Goal: Transaction & Acquisition: Purchase product/service

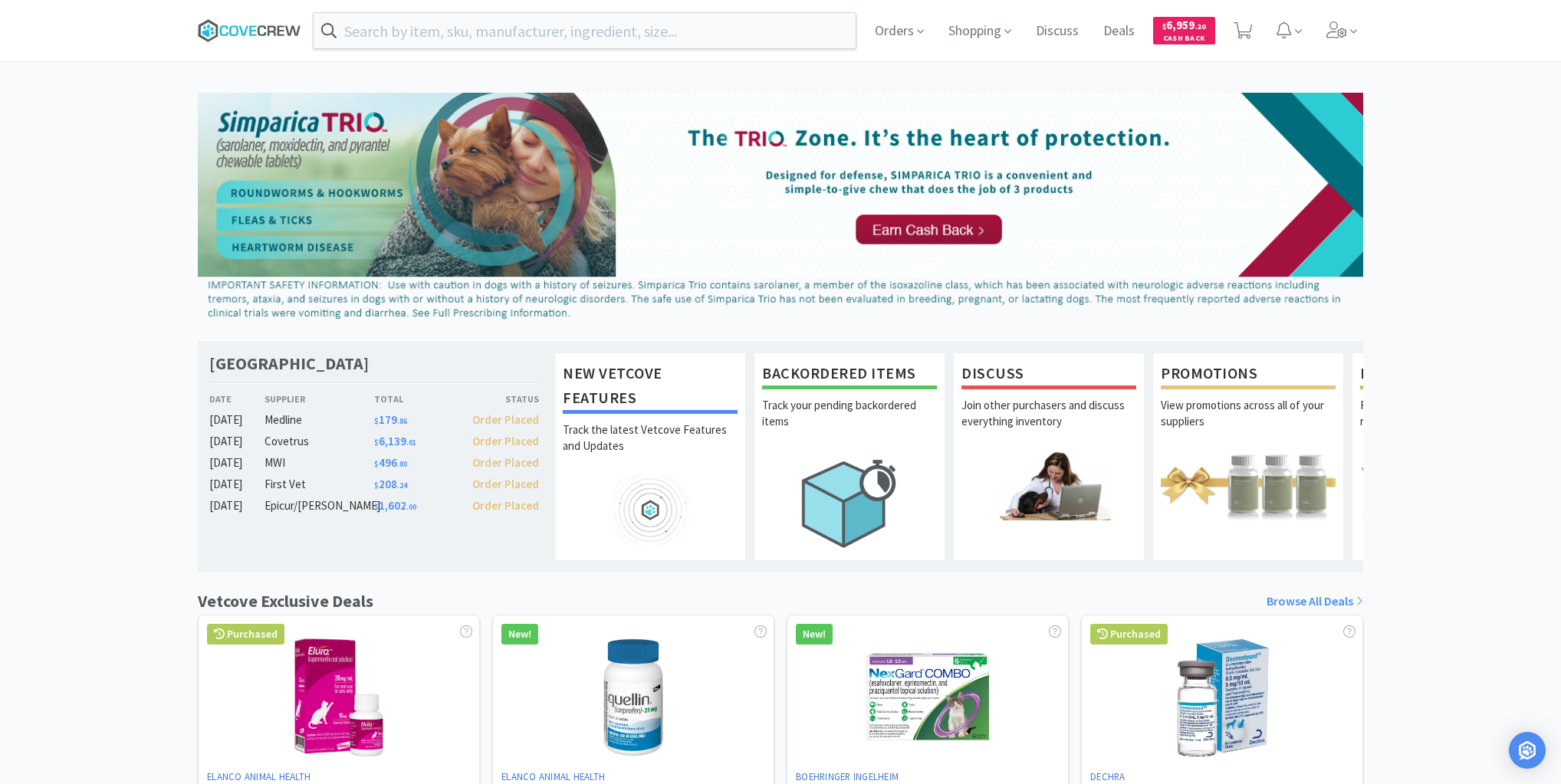
click at [230, 33] on icon at bounding box center [234, 31] width 9 height 11
click at [261, 30] on icon at bounding box center [249, 31] width 103 height 23
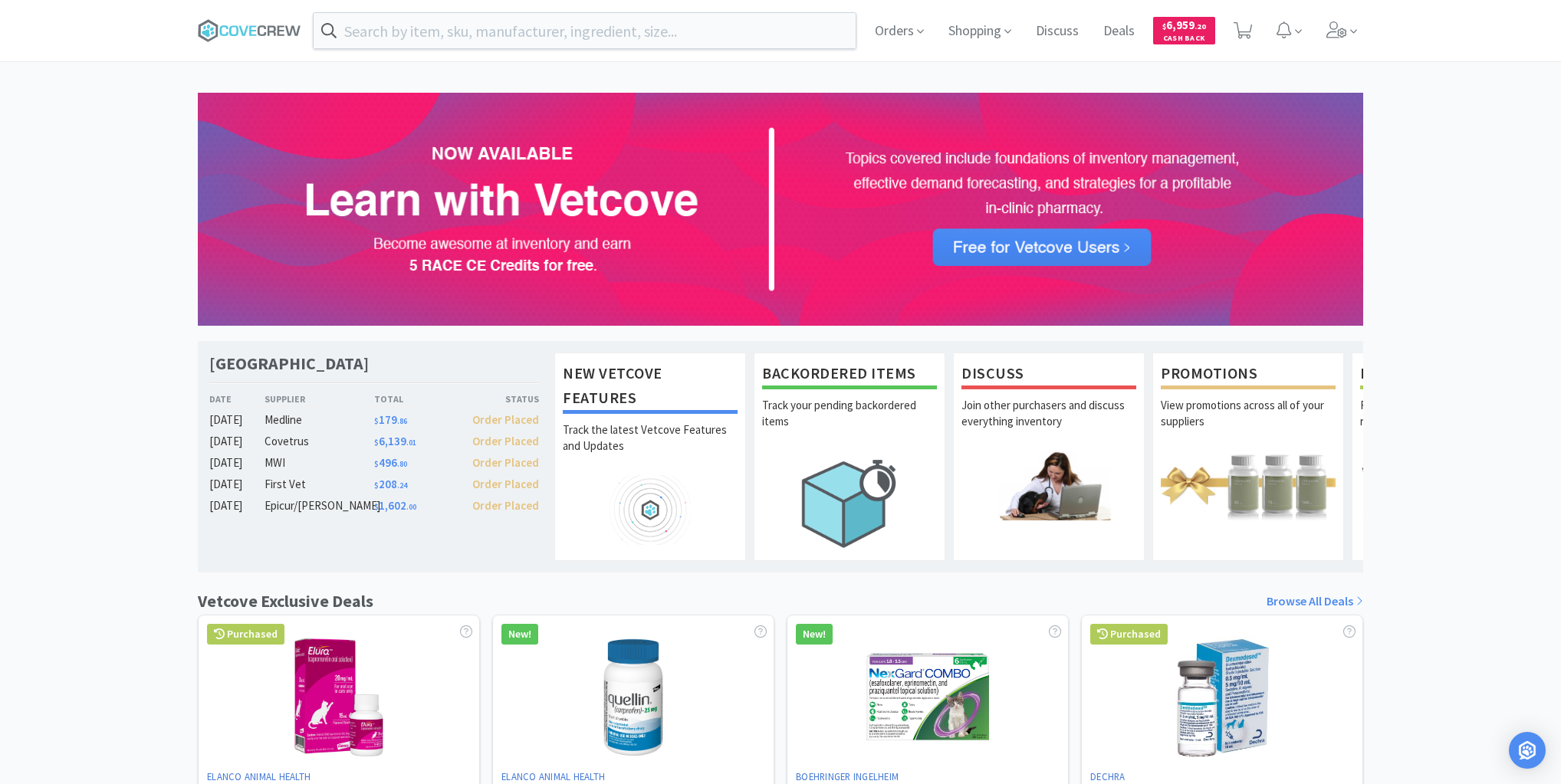
click at [129, 354] on div "[GEOGRAPHIC_DATA] Veterinary Specialty Center Date Supplier Total Status [DATE]…" at bounding box center [780, 676] width 1561 height 1167
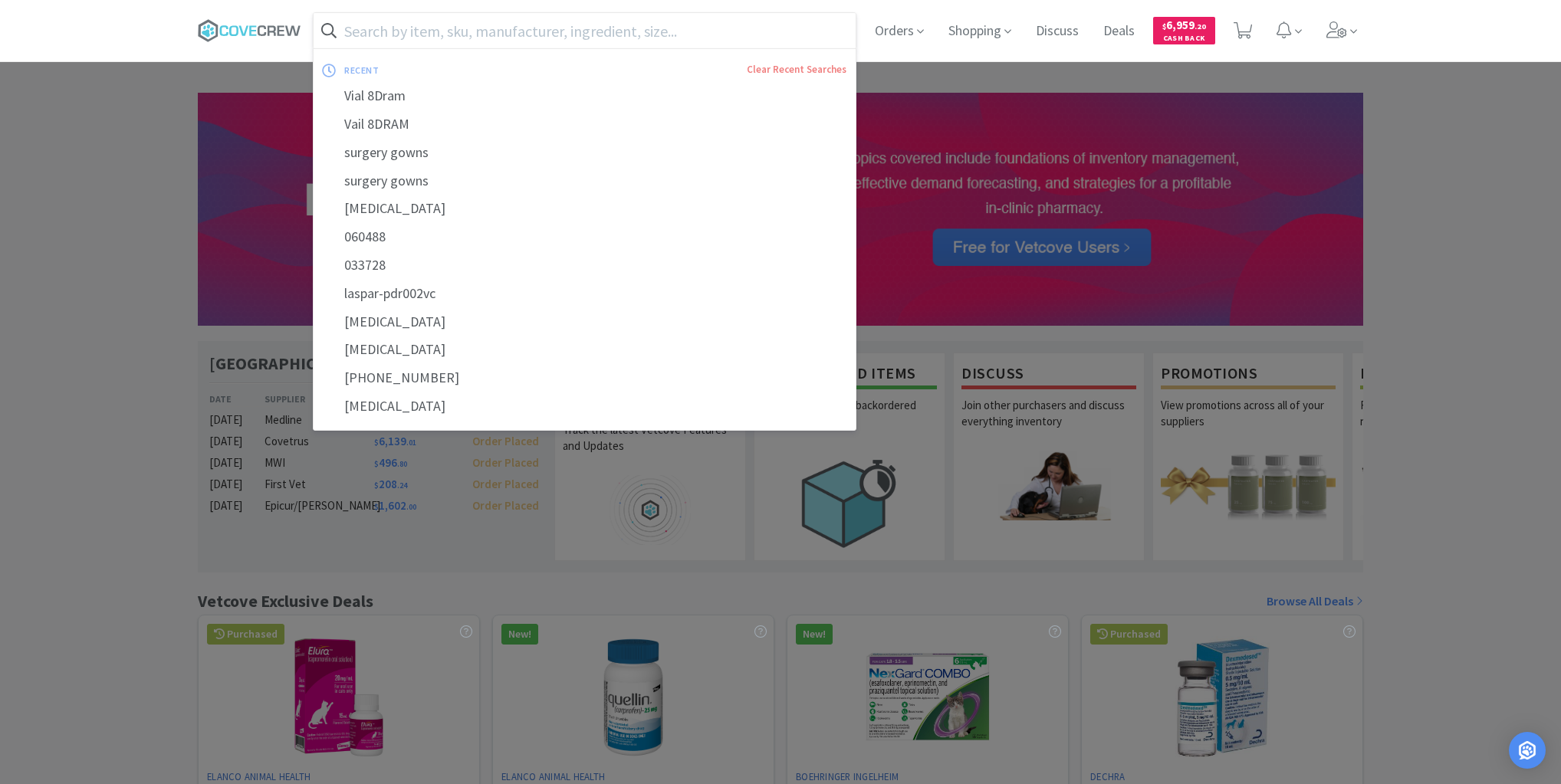
click at [642, 33] on input "text" at bounding box center [584, 31] width 542 height 35
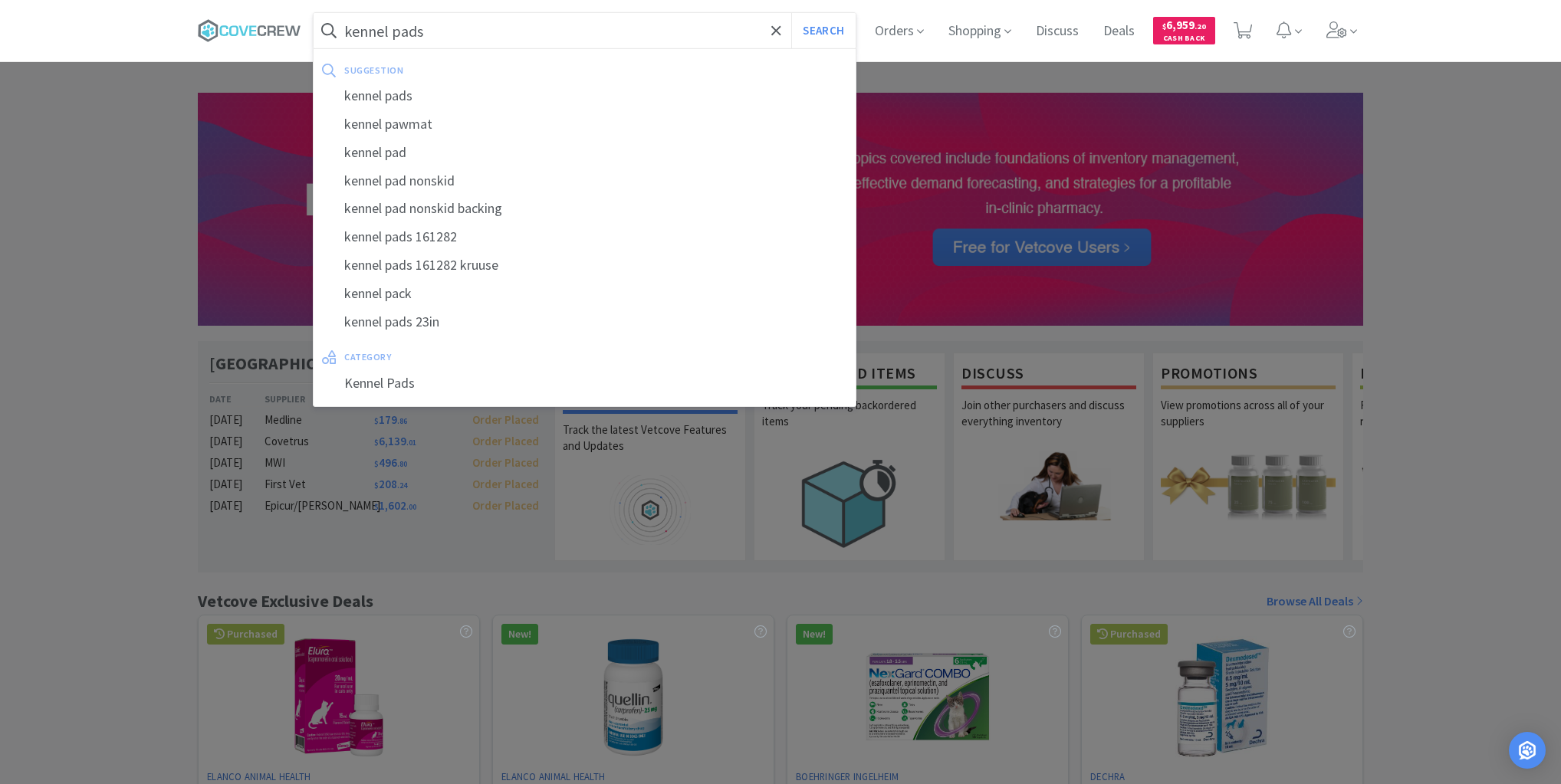
type input "kennel pads"
click at [792, 13] on button "Search" at bounding box center [823, 31] width 63 height 35
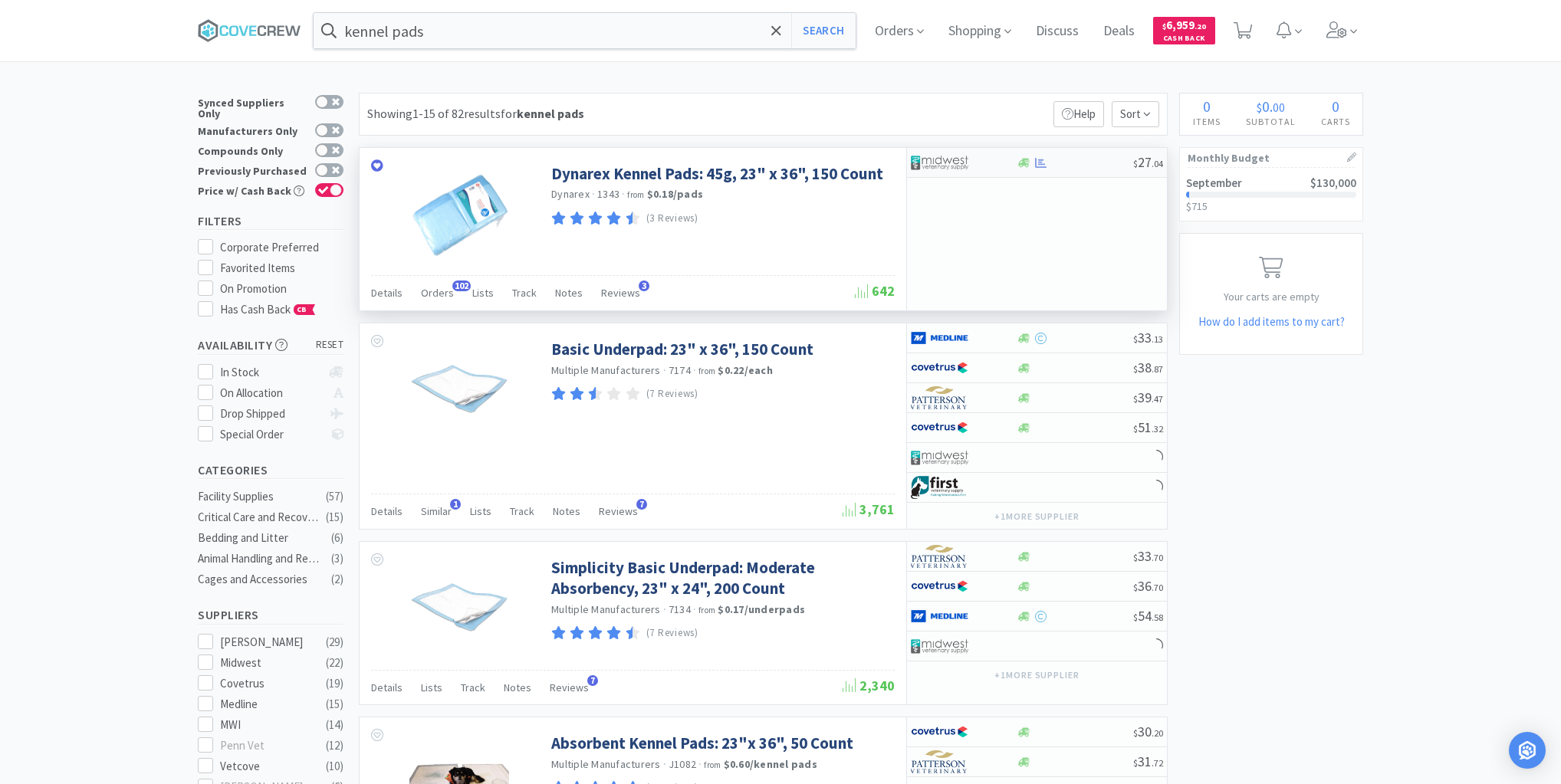
click at [1087, 160] on div at bounding box center [1074, 163] width 117 height 11
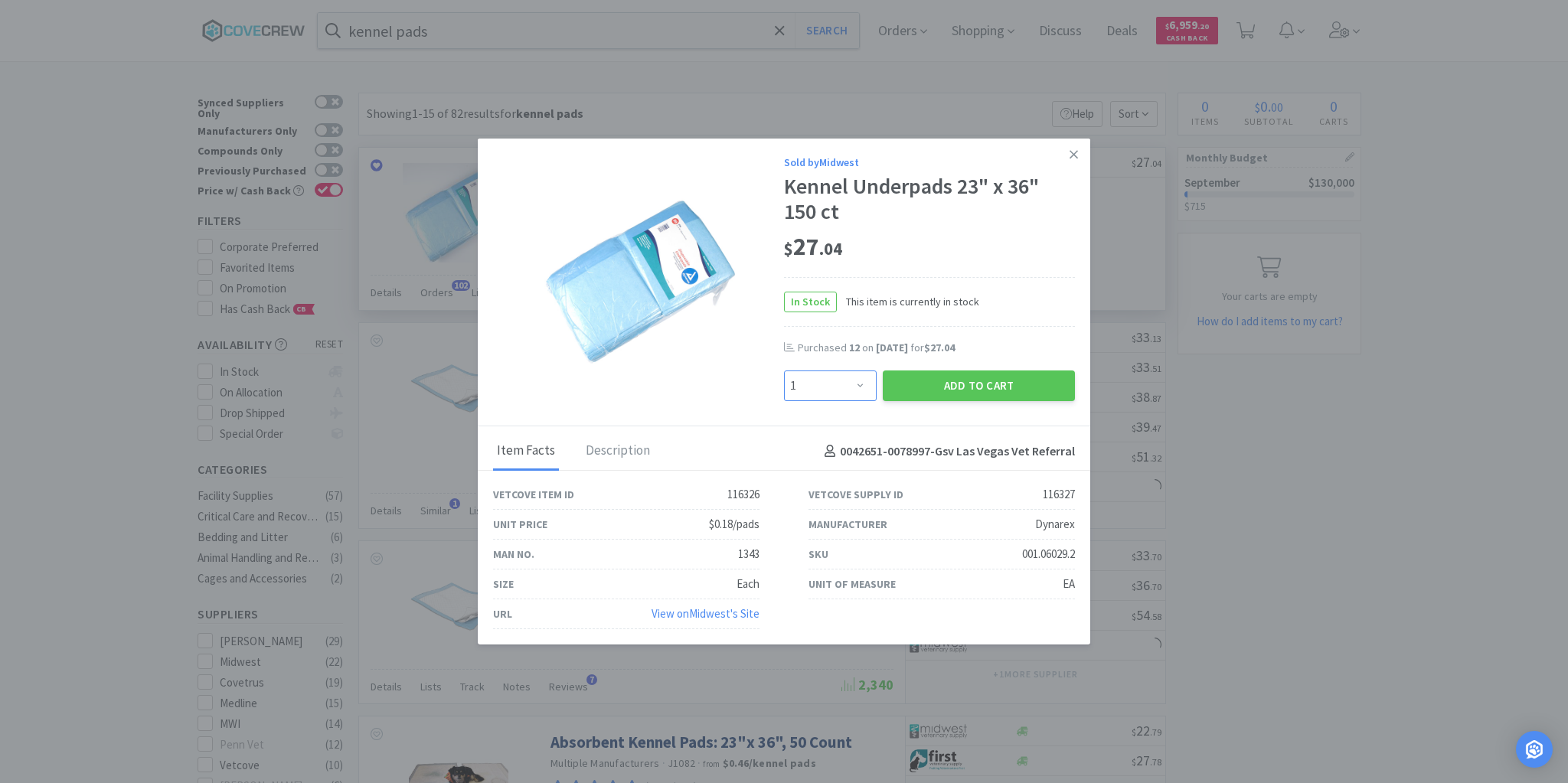
click at [865, 383] on select "Enter Quantity 1 2 3 4 5 6 7 8 9 10 11 12 13 14 15 16 17 18 19 20 Enter Quantity" at bounding box center [830, 385] width 93 height 31
select select "12"
click at [784, 371] on select "Enter Quantity 1 2 3 4 5 6 7 8 9 10 11 12 13 14 15 16 17 18 19 20 Enter Quantity" at bounding box center [830, 385] width 93 height 31
click at [955, 381] on button "Add to Cart" at bounding box center [978, 385] width 192 height 31
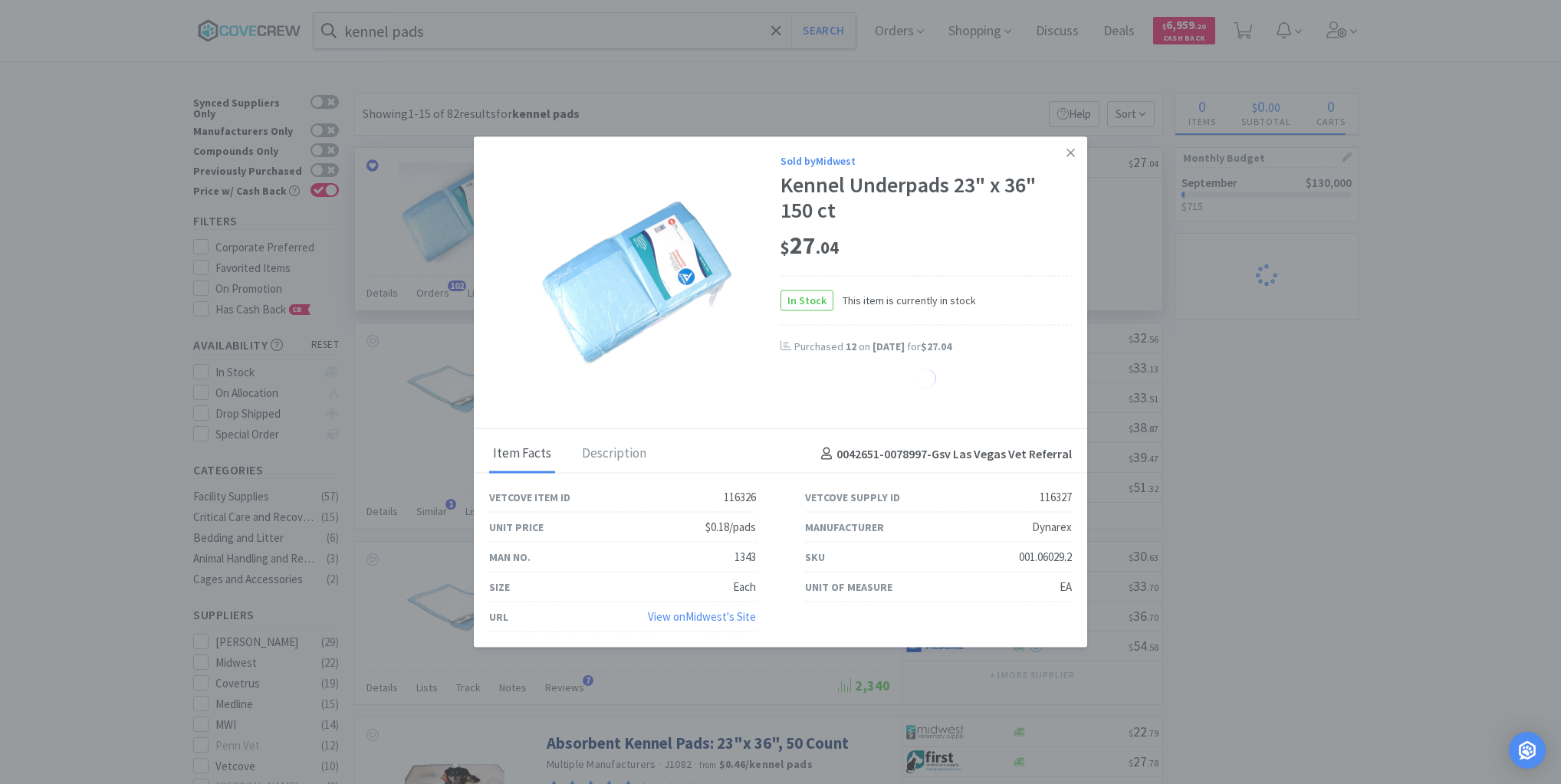
select select "12"
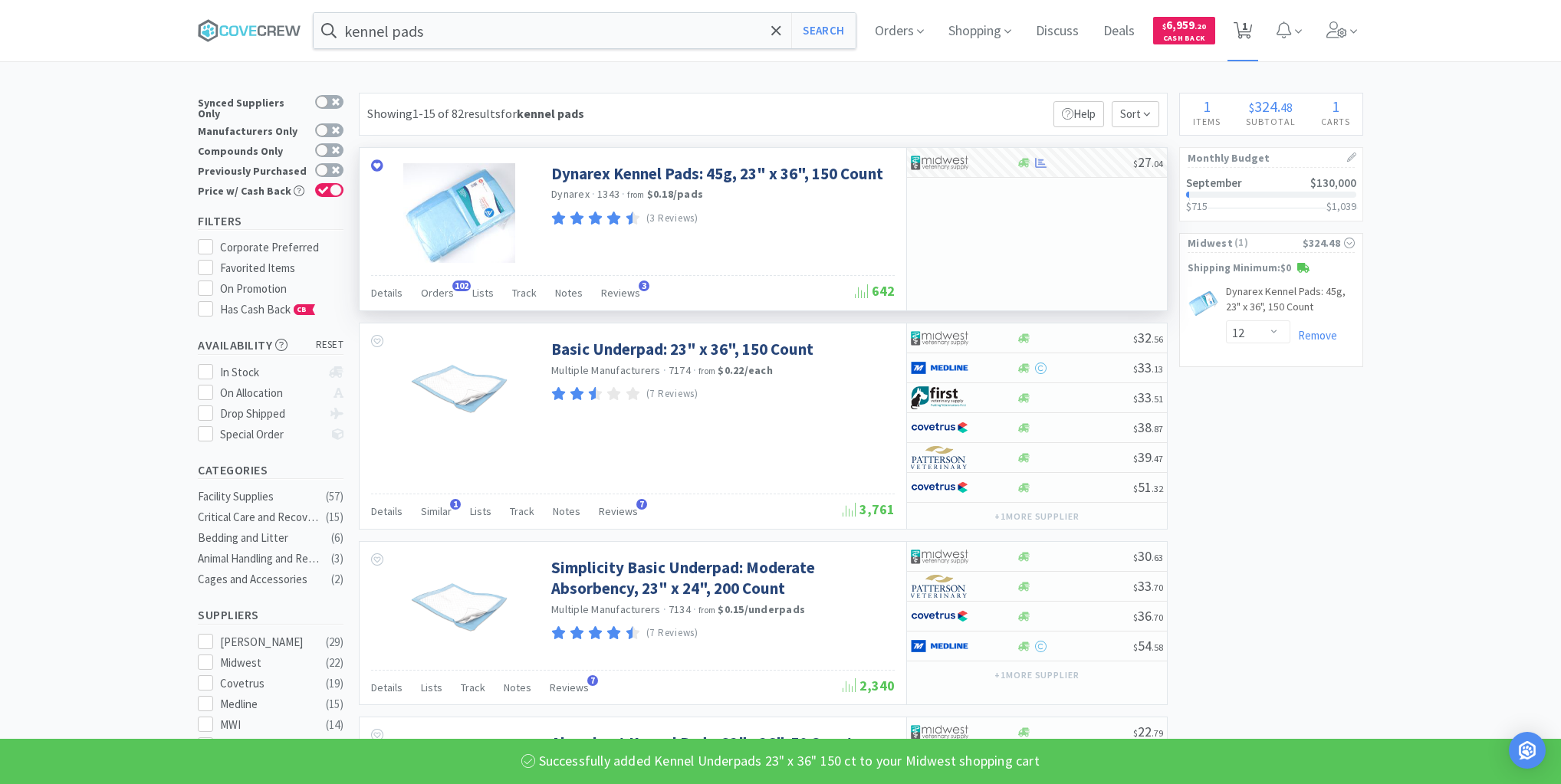
click at [1246, 27] on span "1" at bounding box center [1245, 26] width 6 height 61
select select "12"
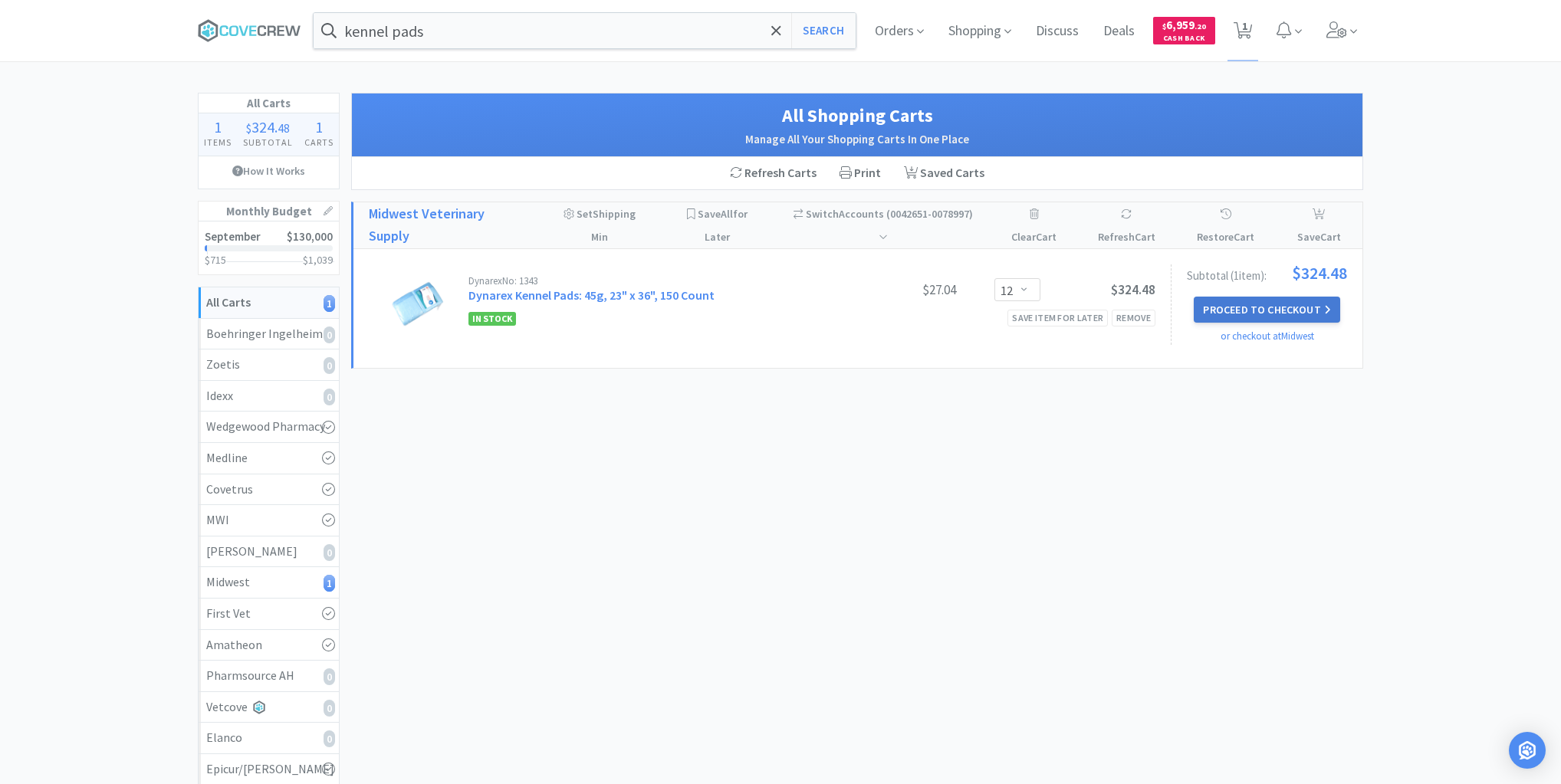
click at [1268, 303] on button "Proceed to Checkout" at bounding box center [1266, 309] width 146 height 26
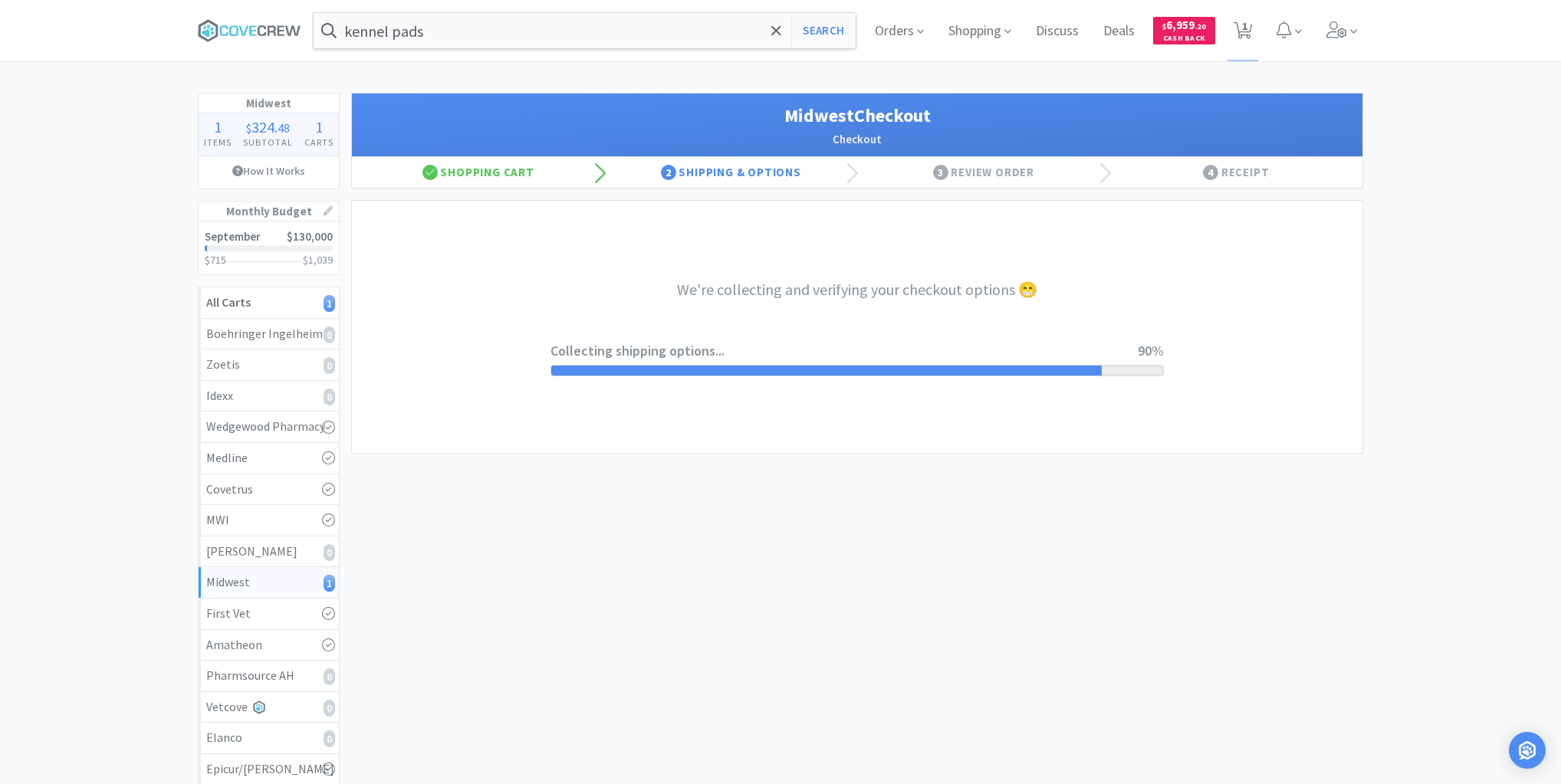
select select "3"
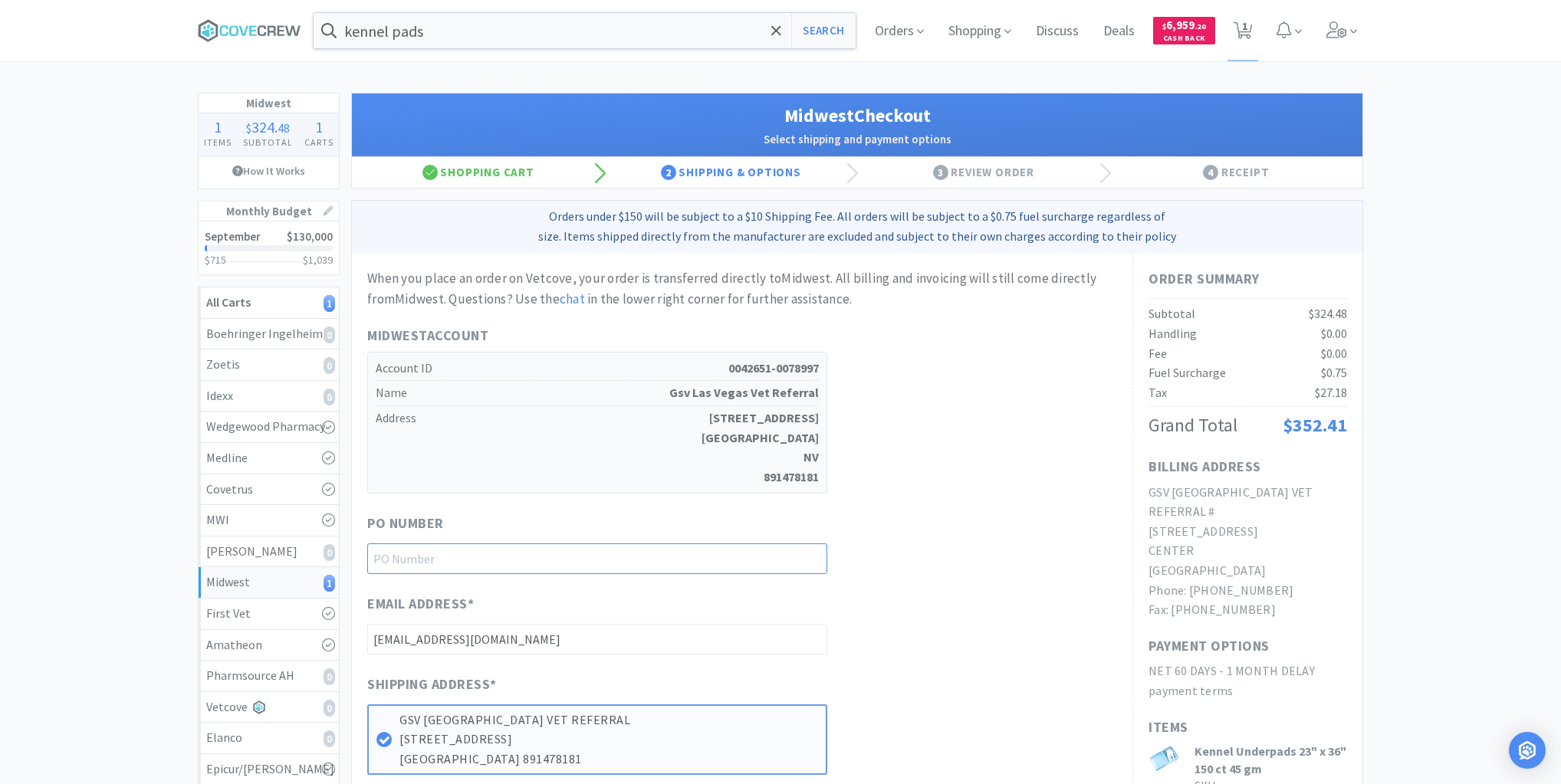
click at [792, 555] on input "text" at bounding box center [597, 558] width 460 height 31
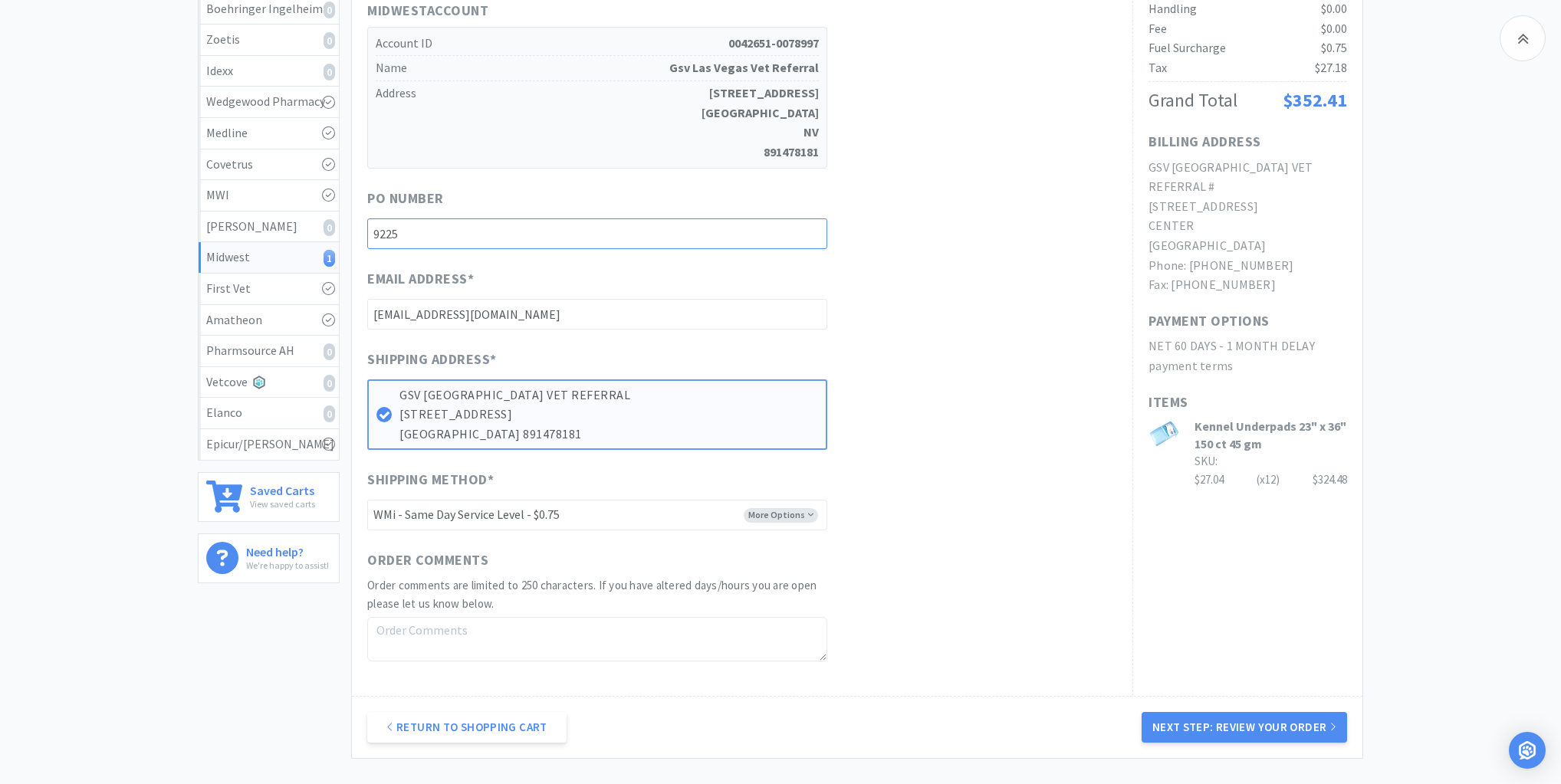
scroll to position [429, 0]
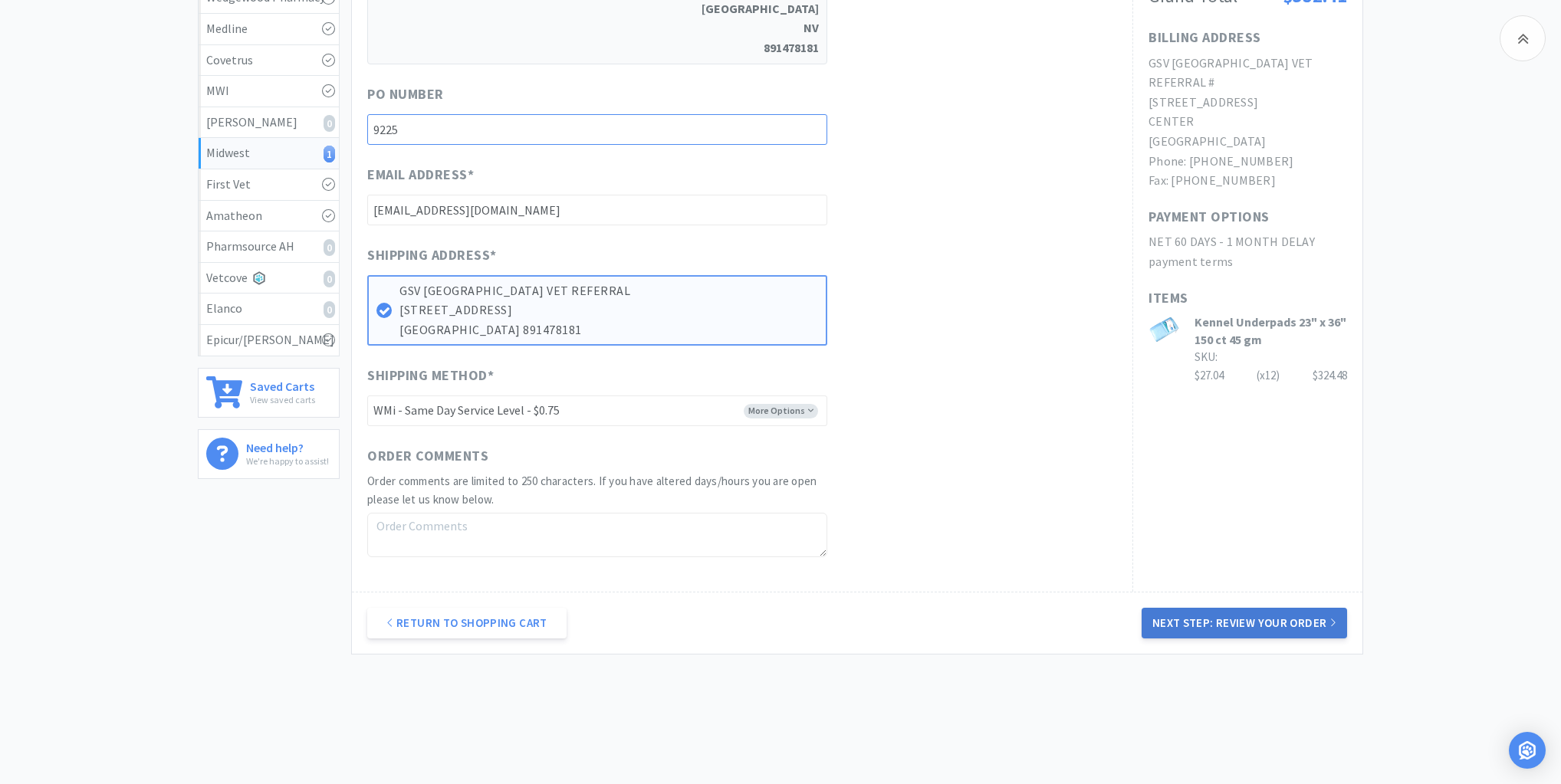
type input "9225"
click at [1213, 616] on button "Next Step: Review Your Order" at bounding box center [1244, 622] width 205 height 31
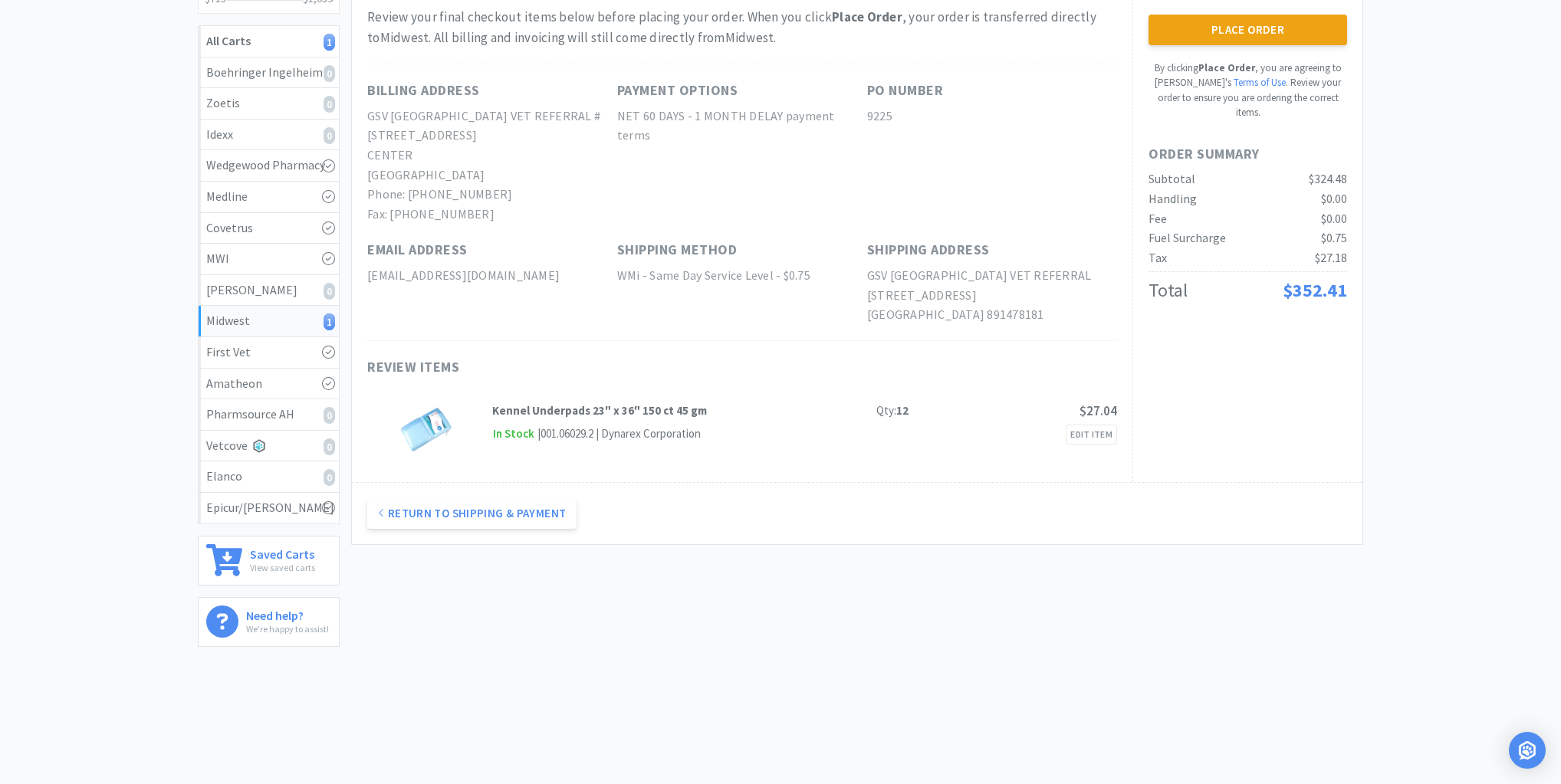
scroll to position [0, 0]
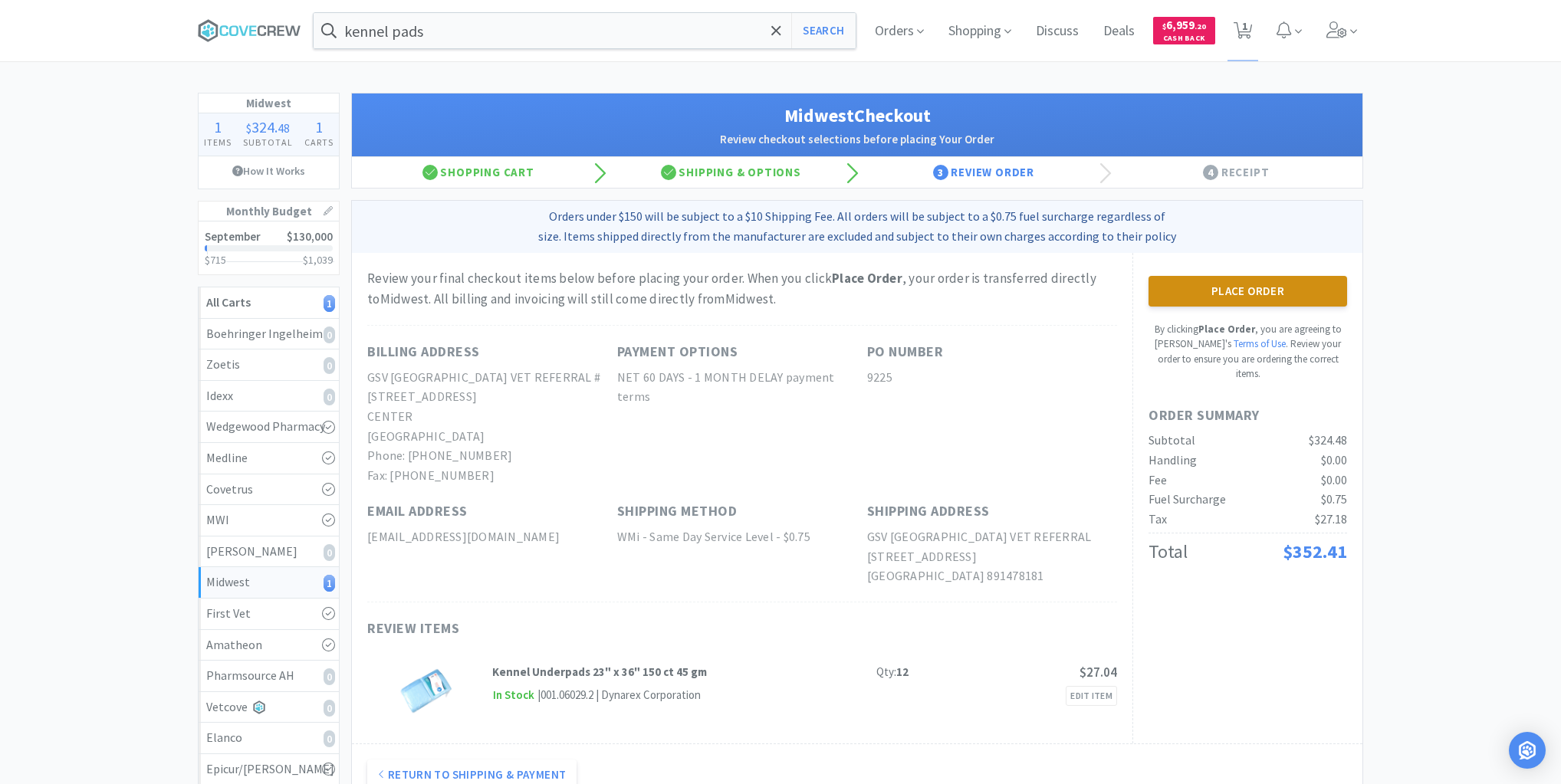
click at [1257, 289] on button "Place Order" at bounding box center [1248, 291] width 199 height 31
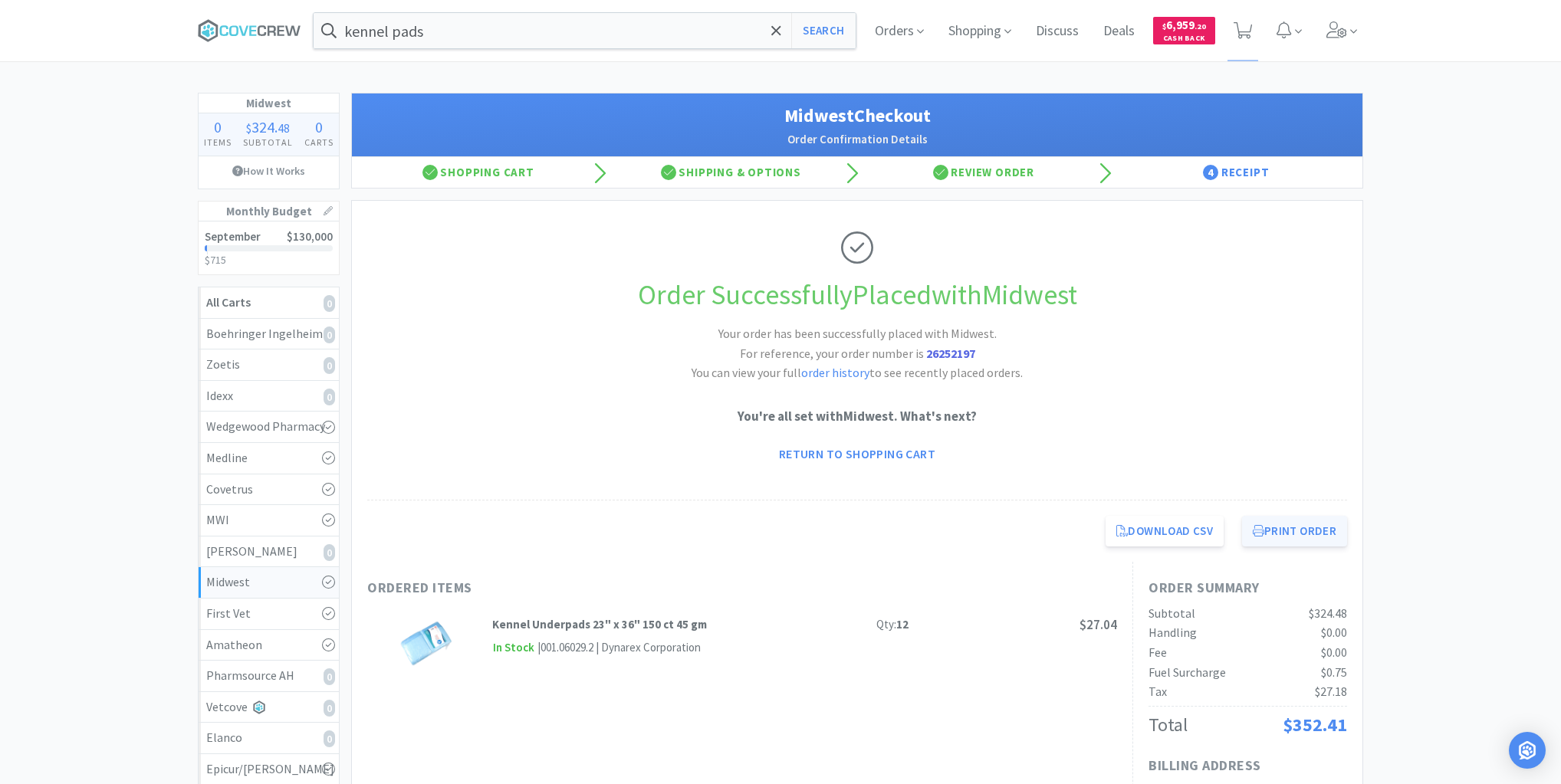
click at [1294, 529] on button "Print Order" at bounding box center [1294, 530] width 105 height 31
click at [253, 21] on icon at bounding box center [249, 31] width 103 height 23
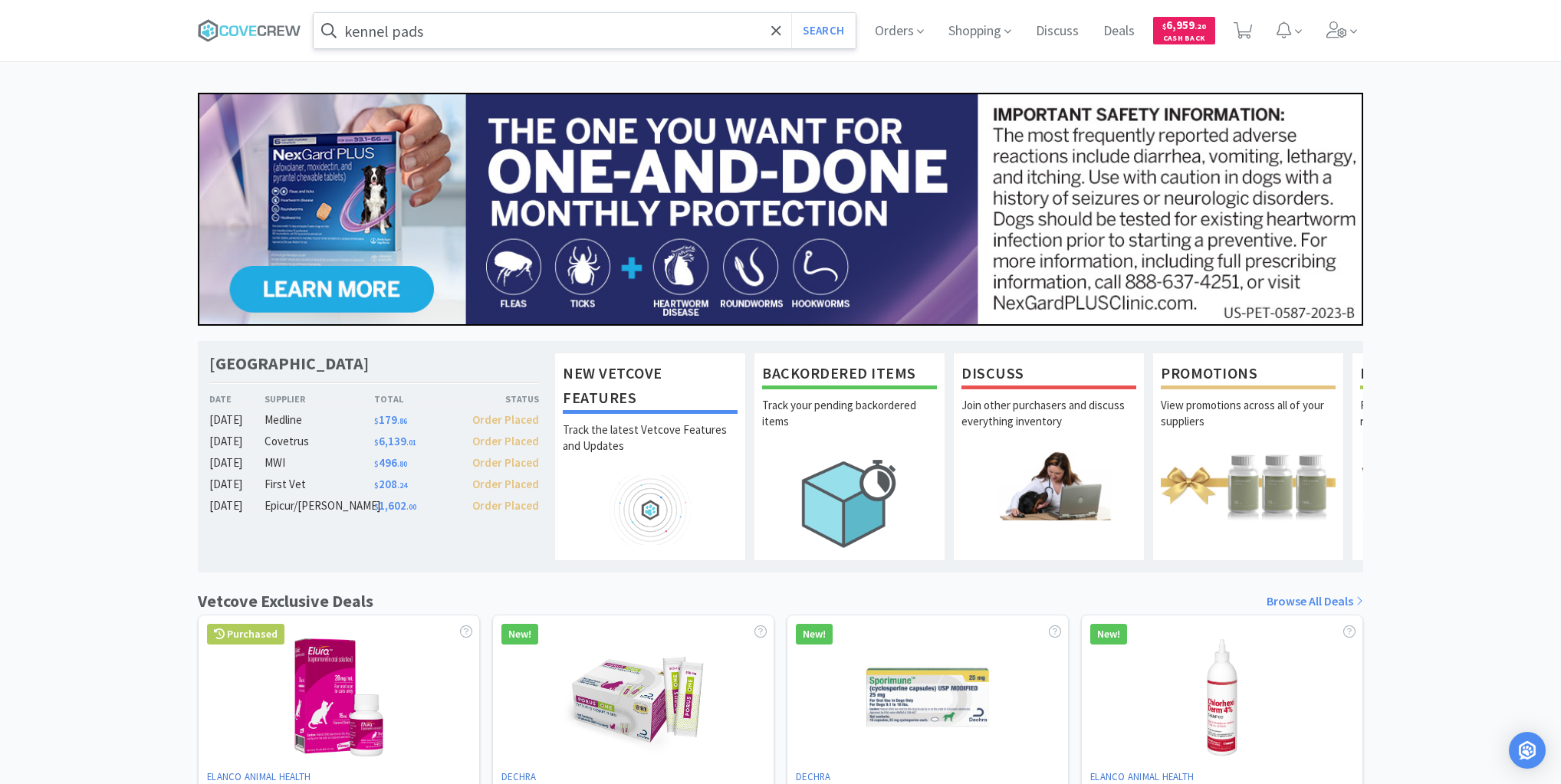
click at [439, 28] on input "kennel pads" at bounding box center [584, 31] width 542 height 35
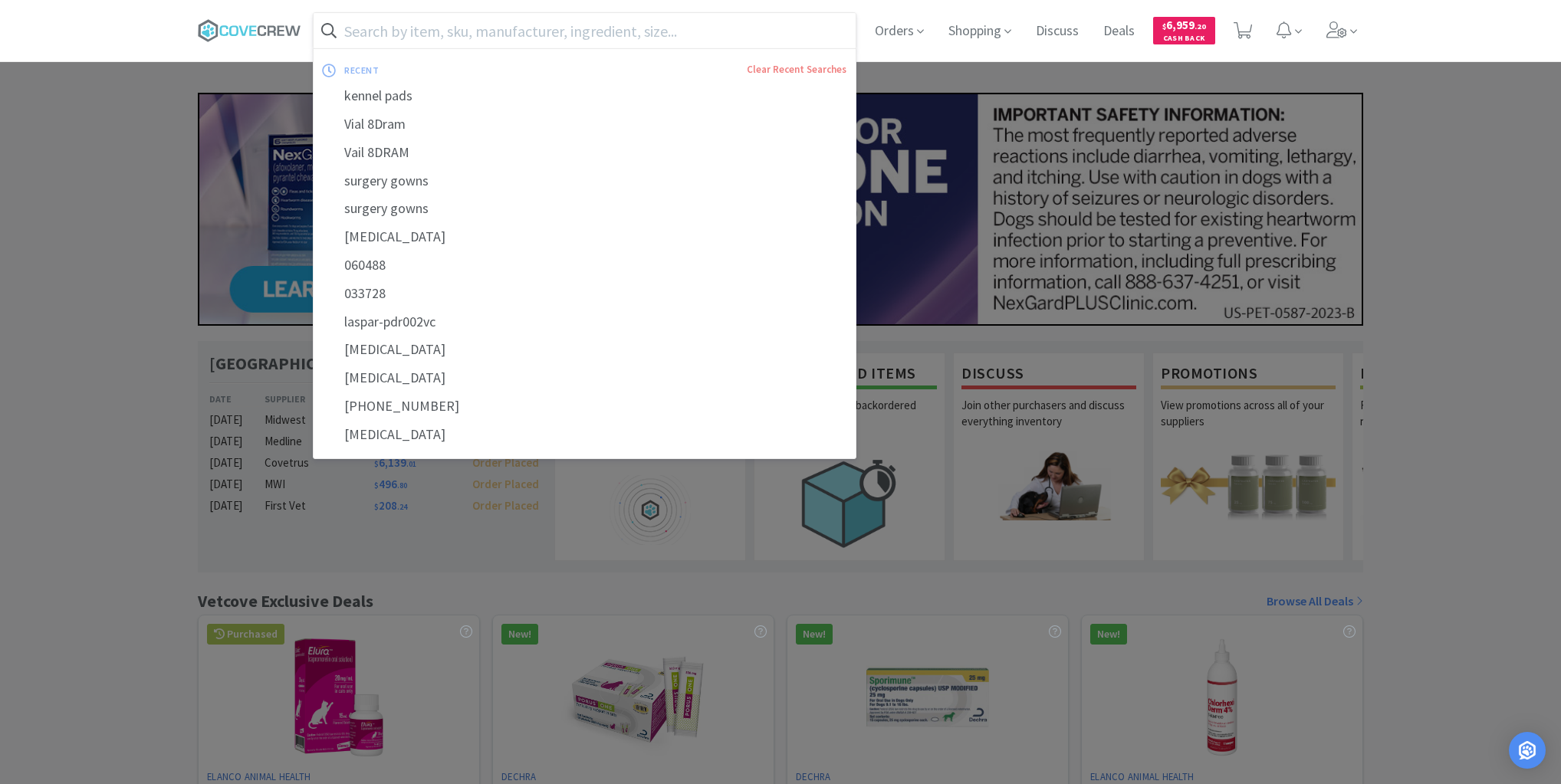
click at [263, 31] on icon at bounding box center [249, 31] width 103 height 23
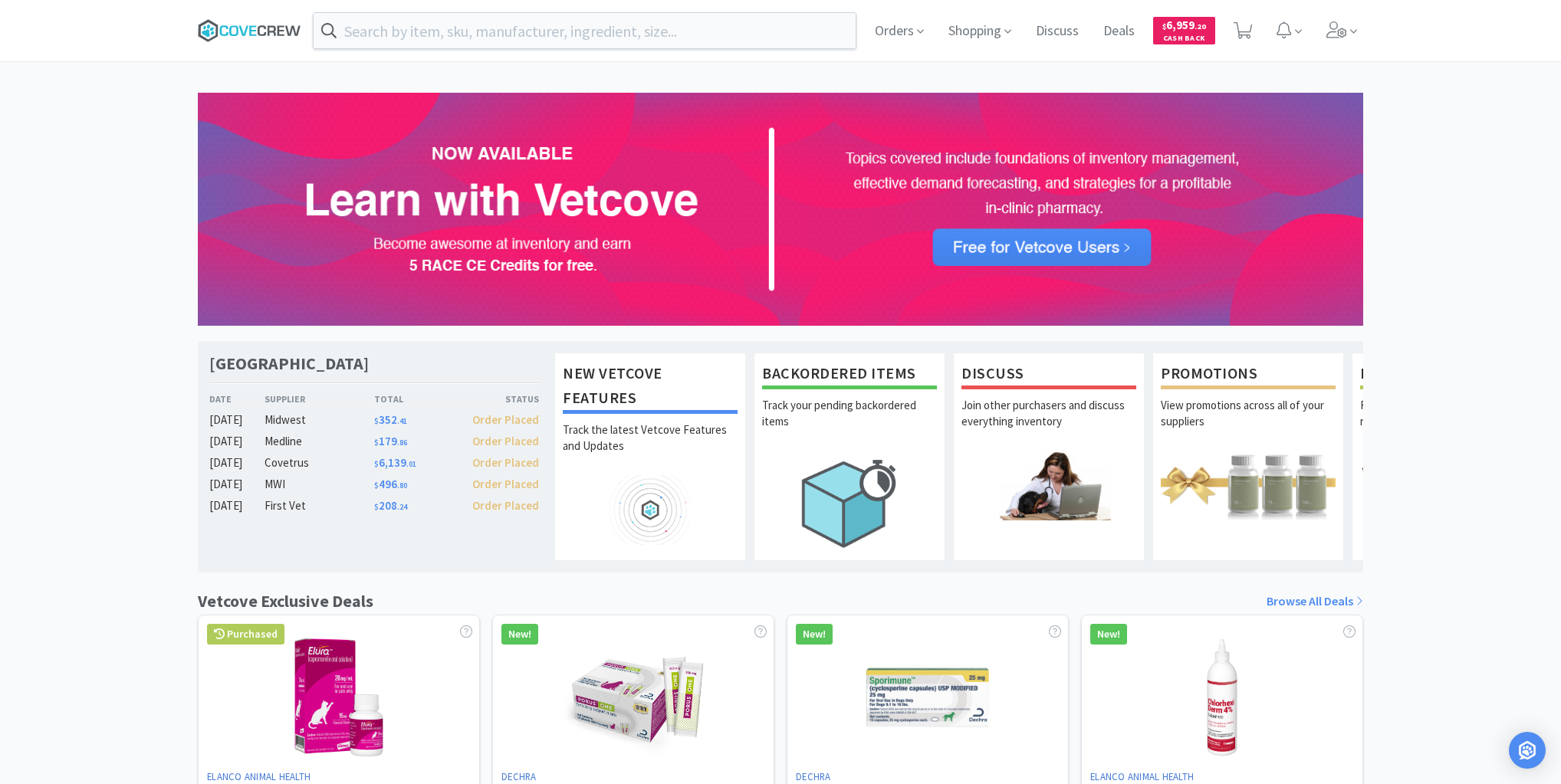
click at [256, 33] on icon at bounding box center [252, 30] width 7 height 10
